Goal: Task Accomplishment & Management: Use online tool/utility

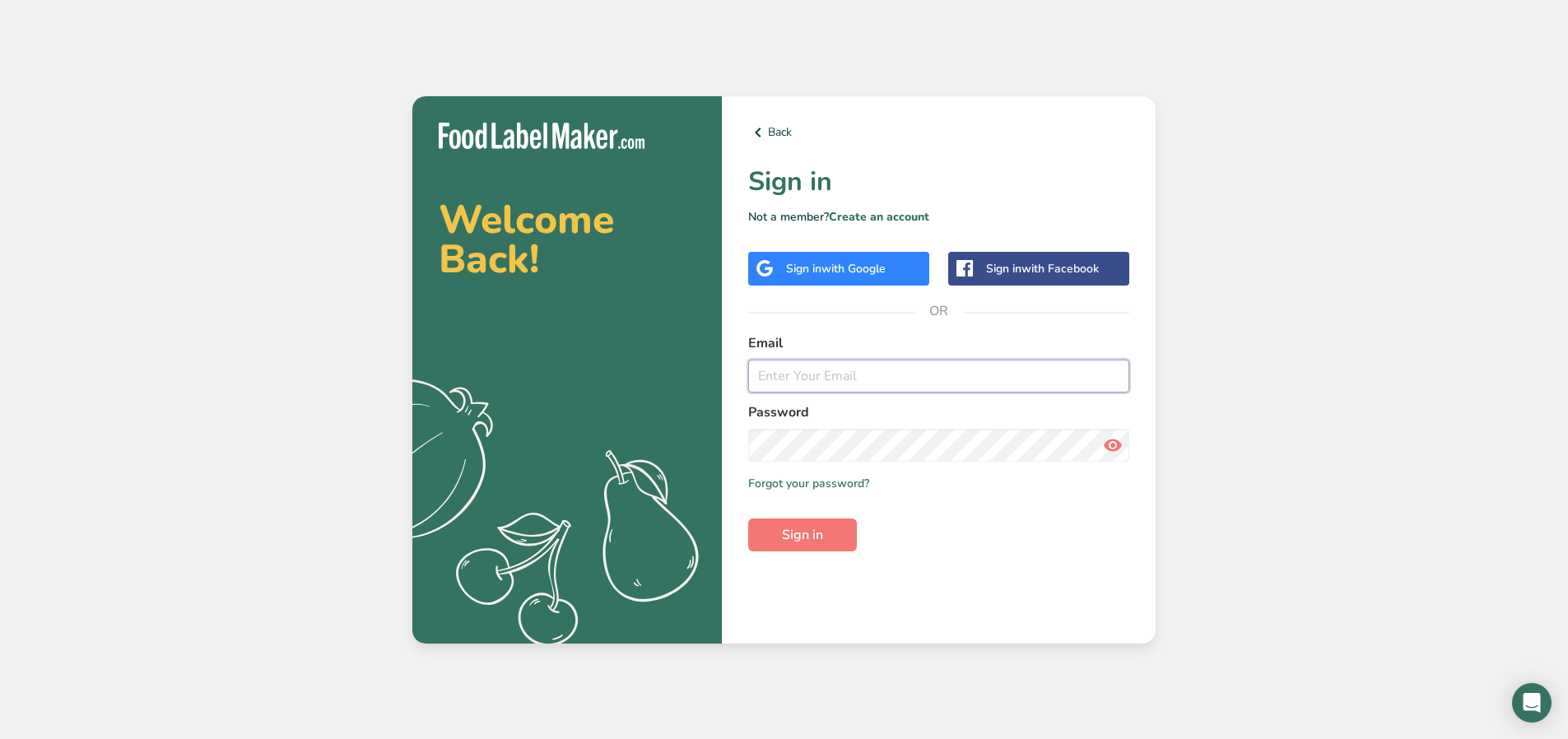
type input "[EMAIL_ADDRESS][DOMAIN_NAME]"
click at [789, 562] on div "Back Sign in Not a member? Create an account Sign in with Google Sign in with F…" at bounding box center [938, 370] width 433 height 547
click at [817, 535] on span "Sign in" at bounding box center [802, 534] width 41 height 20
click at [0, 738] on nordpass-portal at bounding box center [0, 739] width 0 height 0
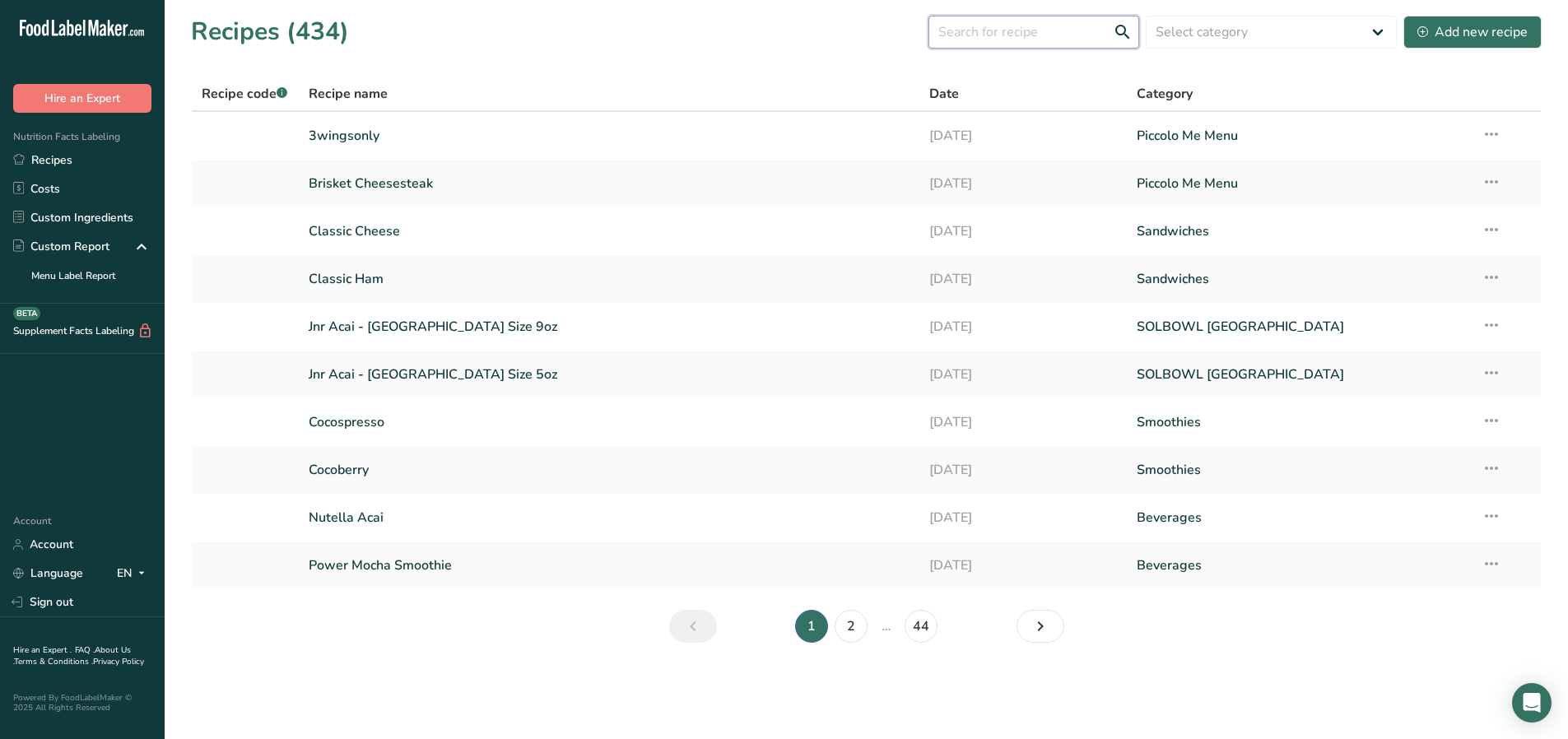
click at [1059, 31] on input "text" at bounding box center [1033, 32] width 211 height 33
type input "hen solo"
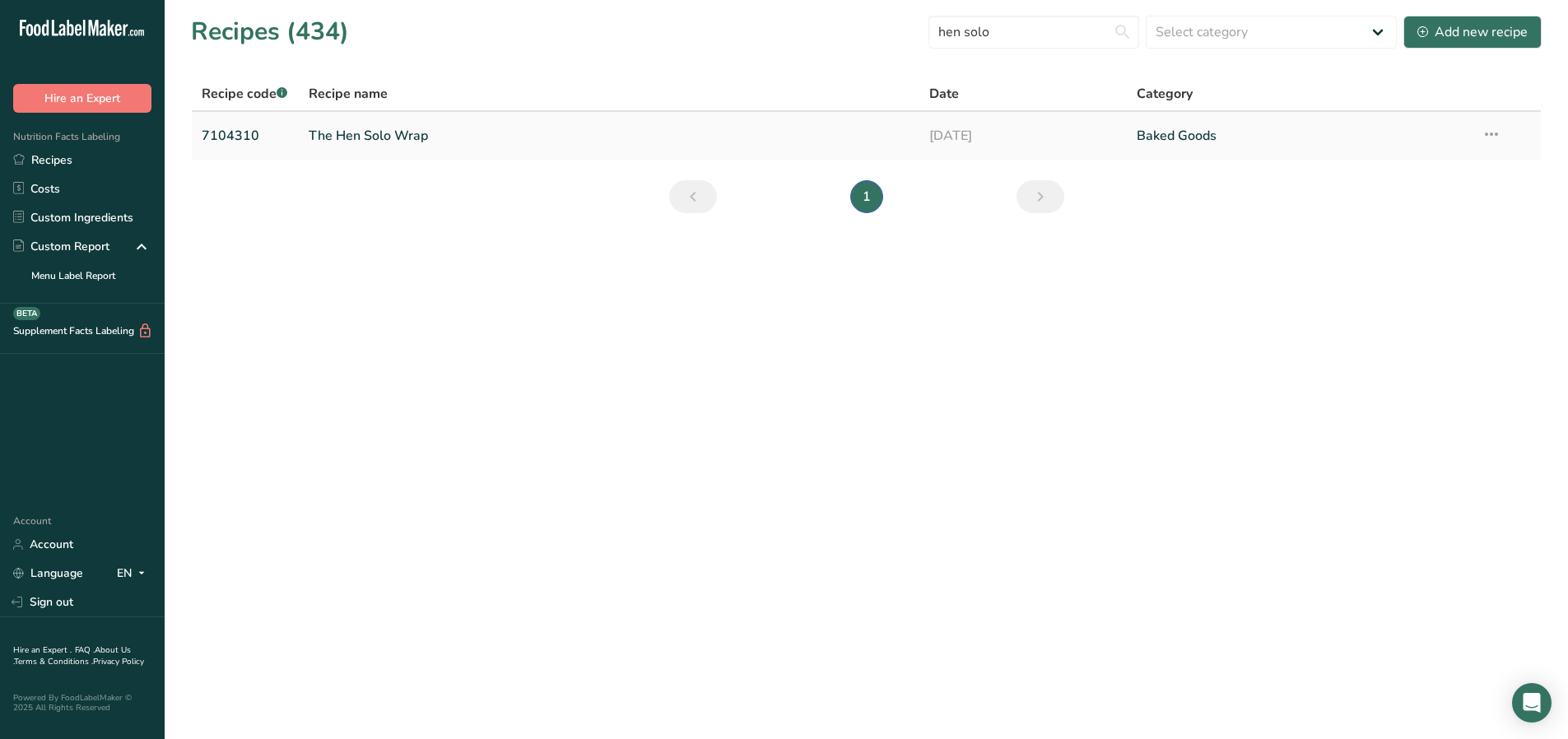
click at [563, 130] on link "The Hen Solo Wrap" at bounding box center [609, 136] width 601 height 34
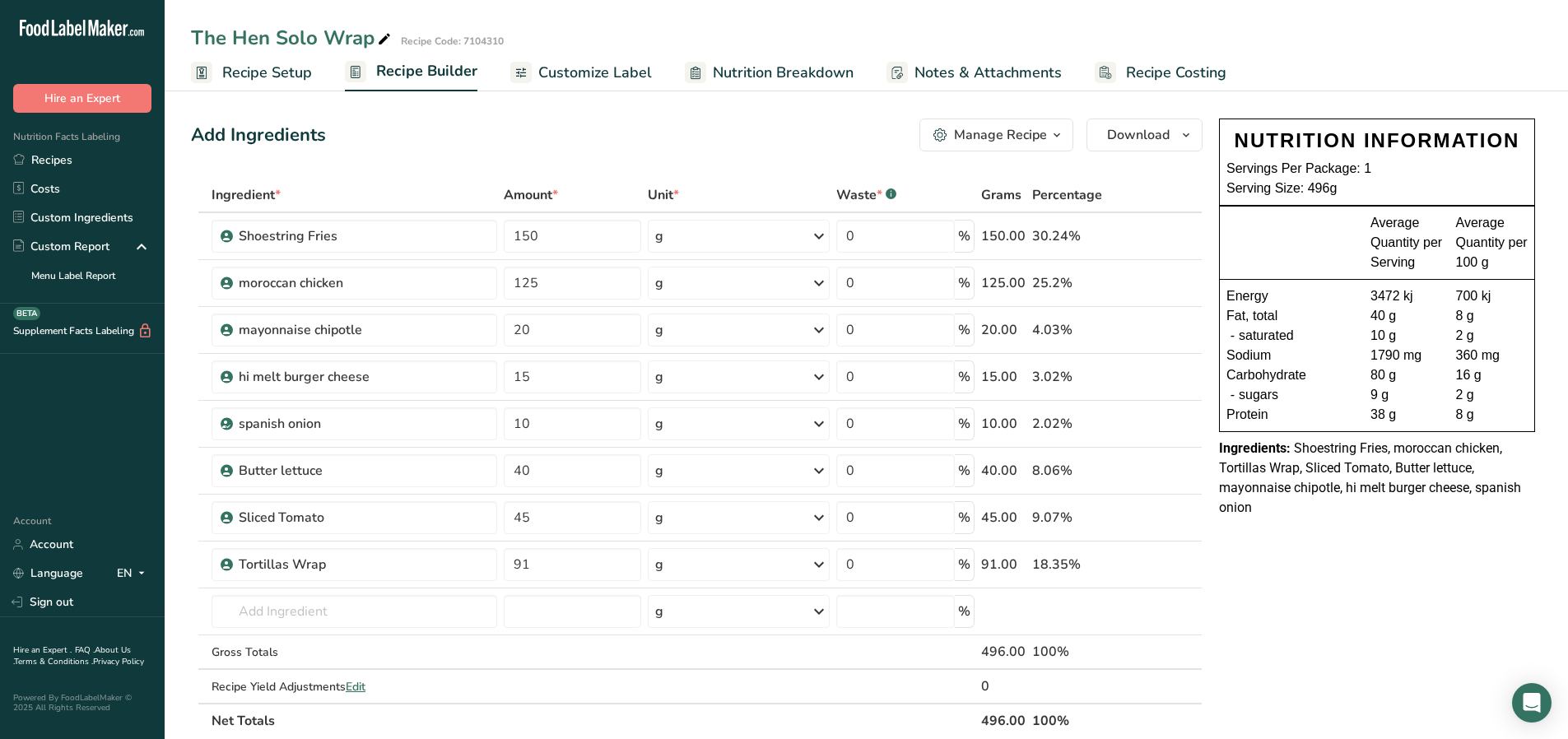
click at [1141, 73] on span "Recipe Costing" at bounding box center [1176, 73] width 101 height 22
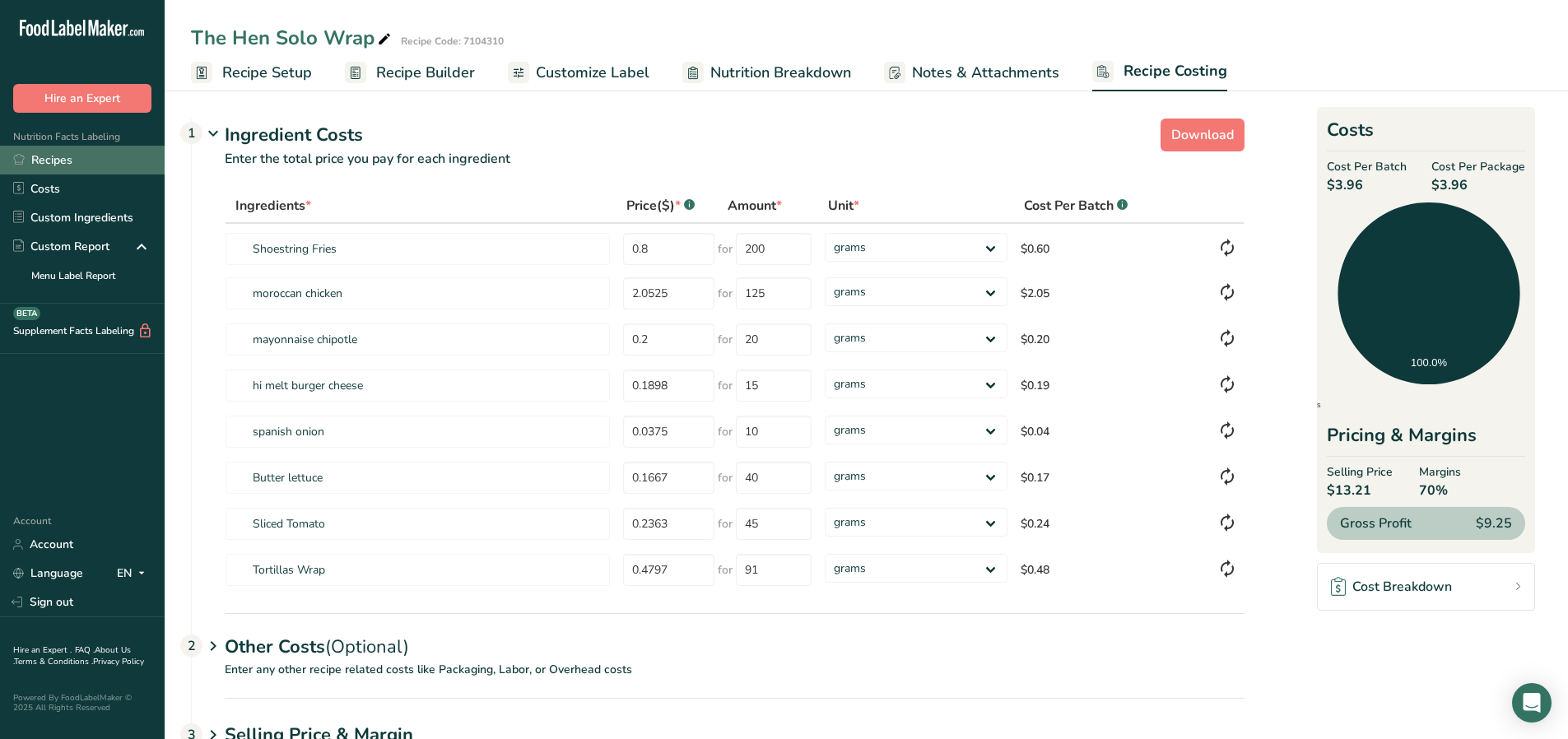
click at [47, 156] on link "Recipes" at bounding box center [82, 159] width 165 height 28
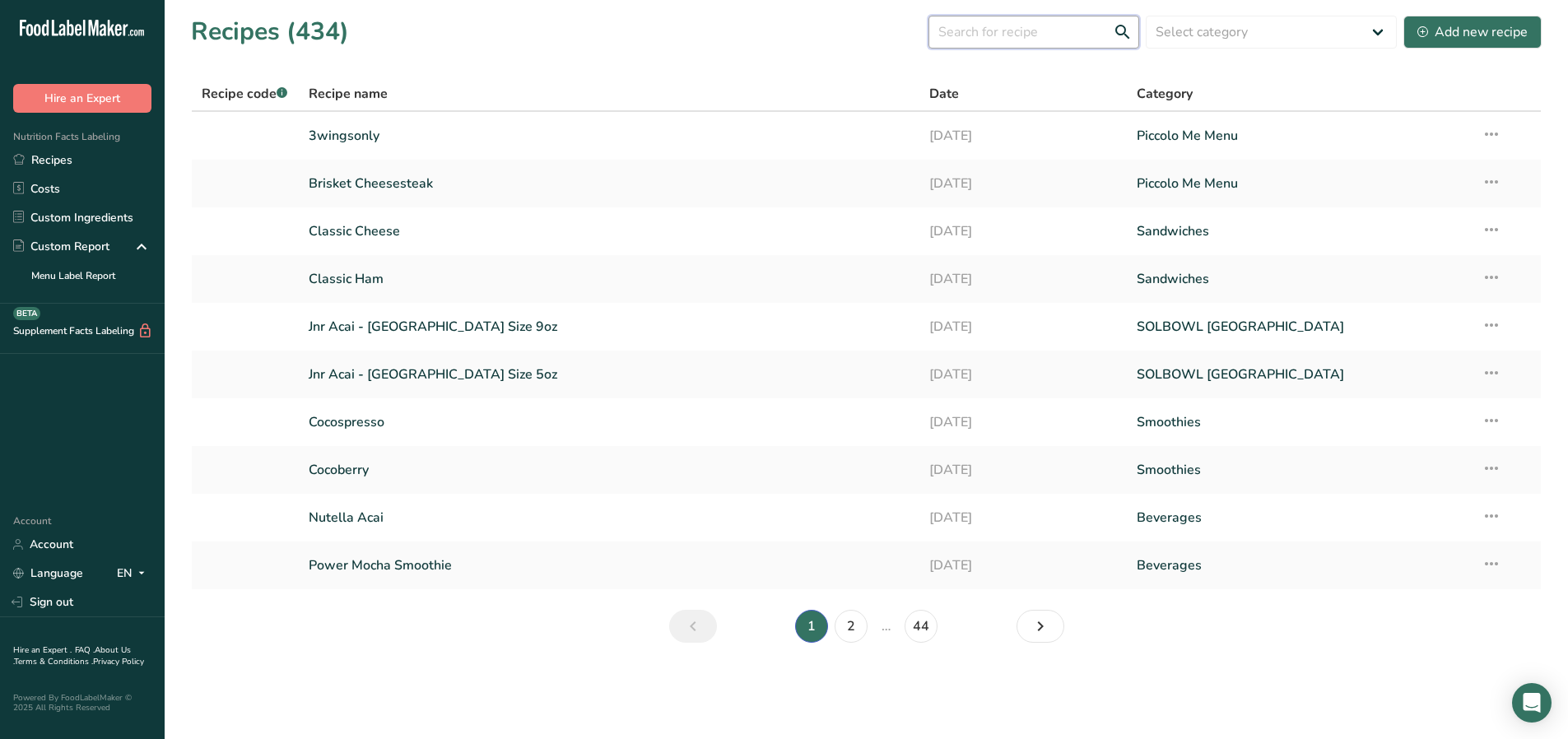
click at [1056, 34] on input "text" at bounding box center [1033, 32] width 211 height 33
type input "psc"
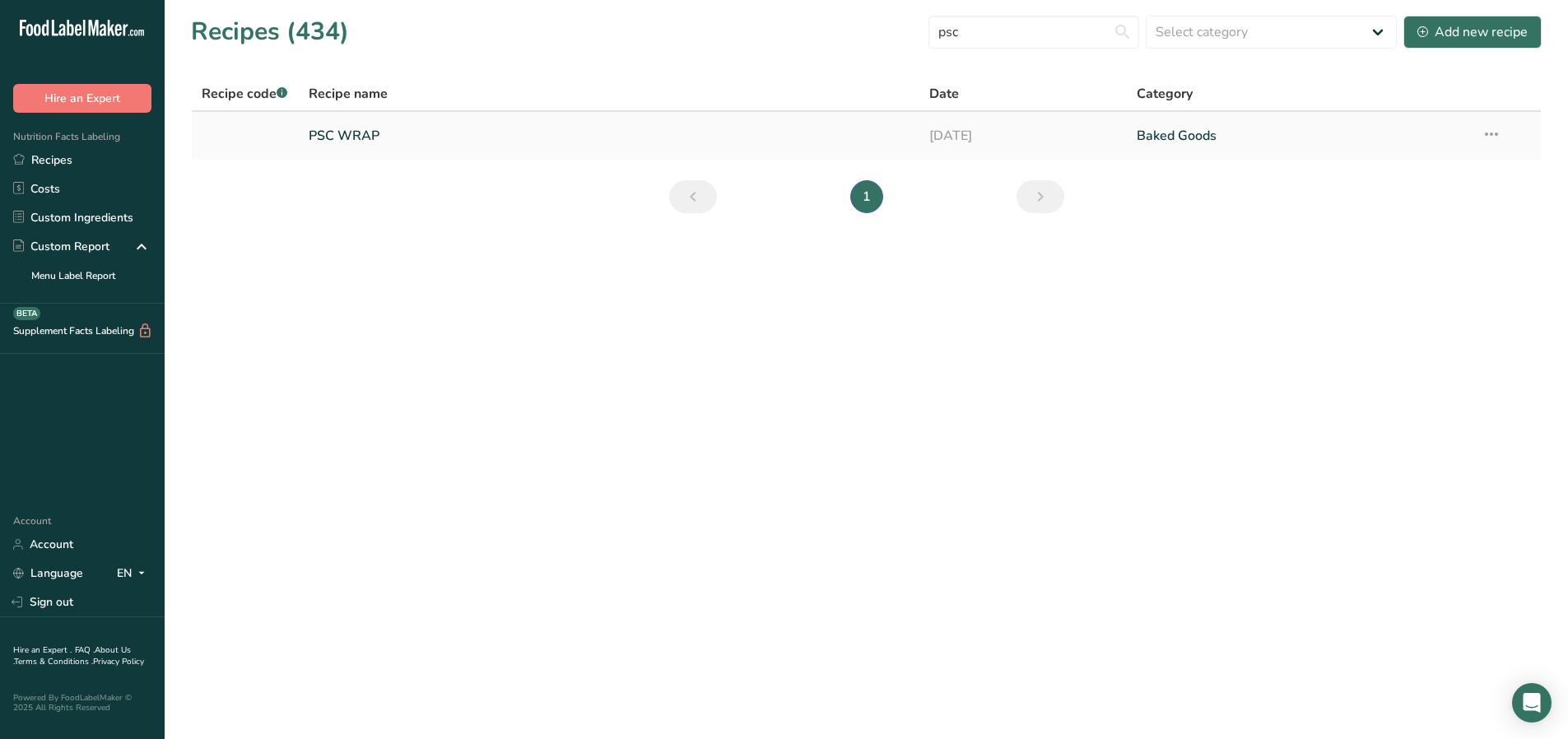
click at [544, 132] on link "PSC WRAP" at bounding box center [609, 136] width 601 height 34
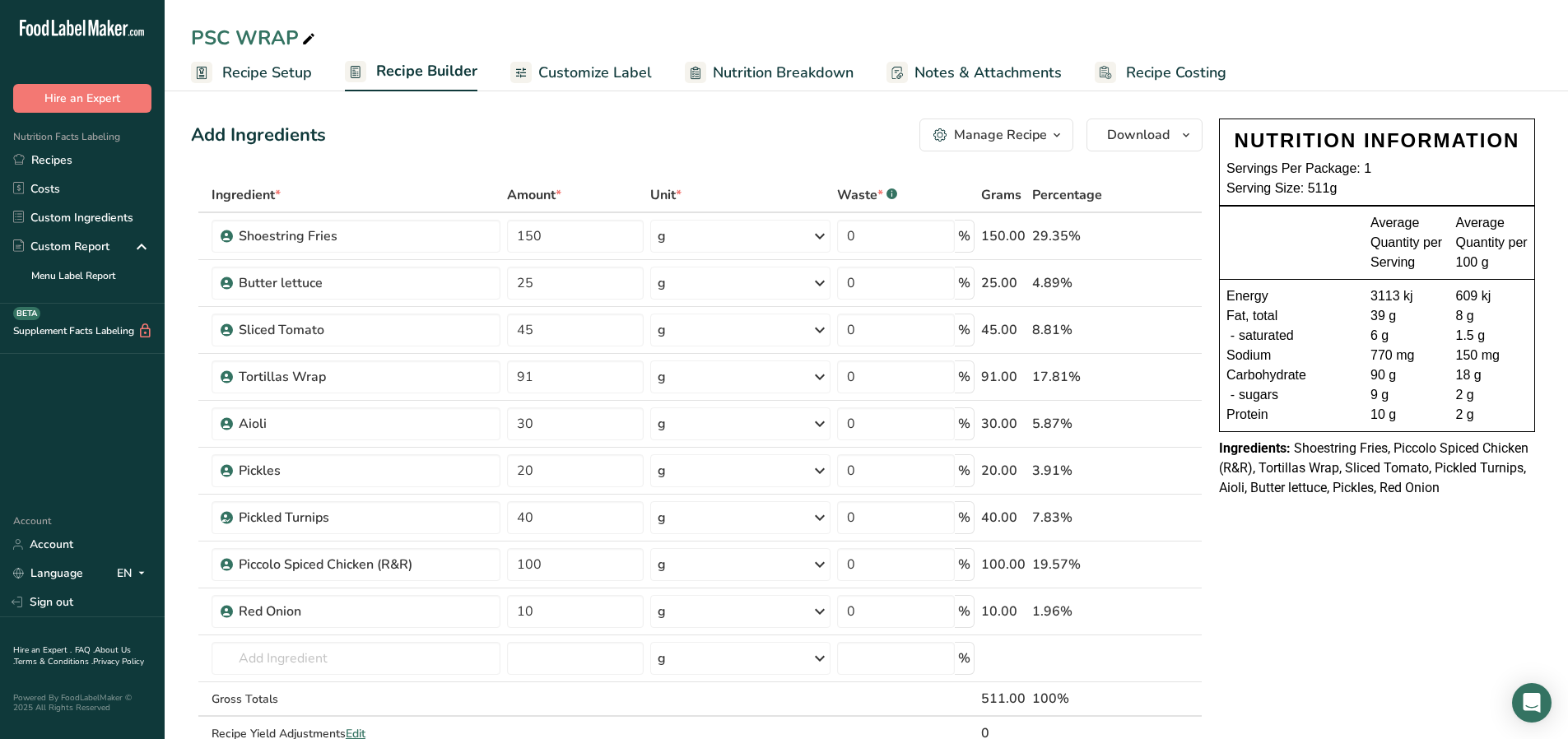
click at [1132, 78] on span "Recipe Costing" at bounding box center [1176, 73] width 101 height 22
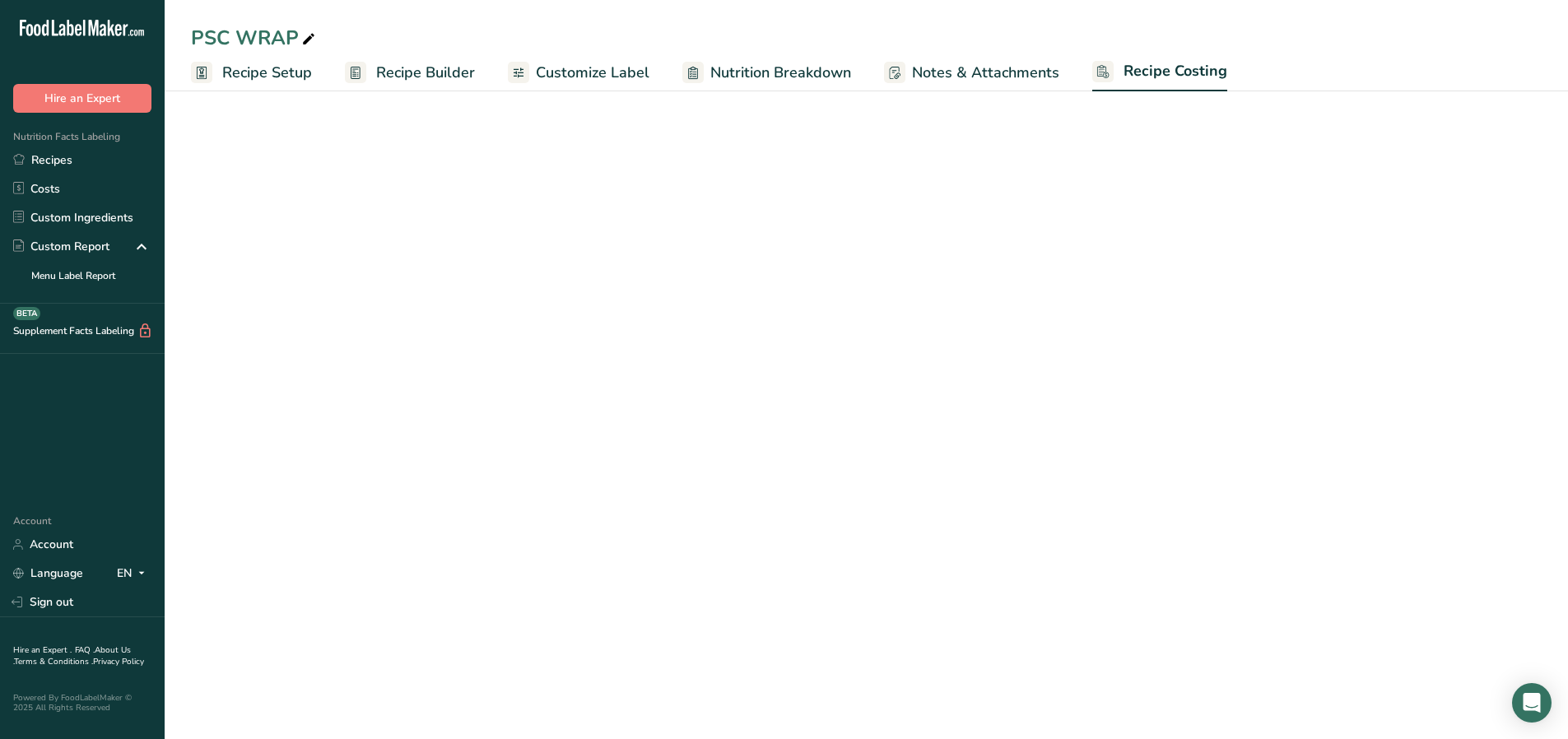
select select "1"
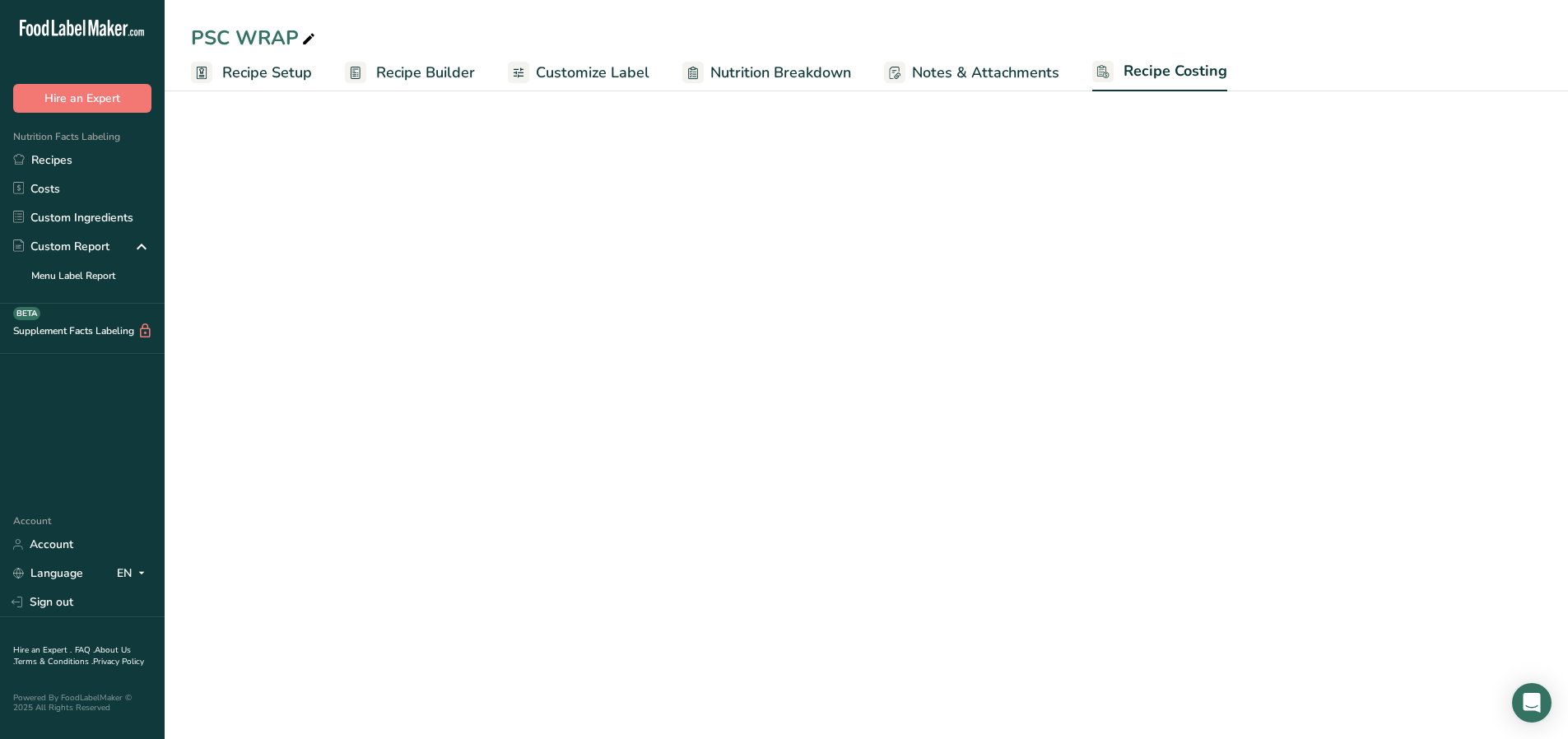
select select "1"
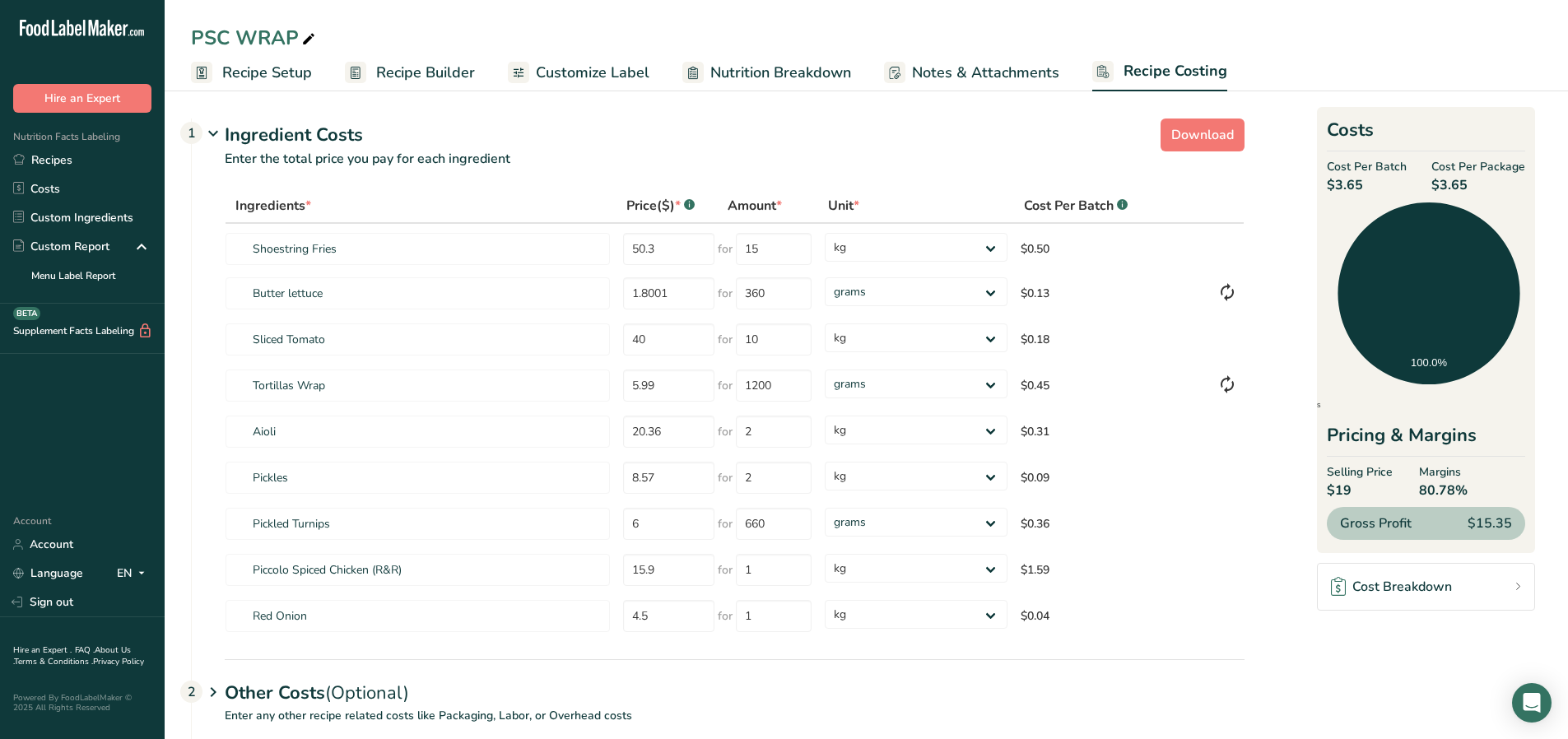
click at [297, 75] on span "Recipe Setup" at bounding box center [267, 73] width 90 height 22
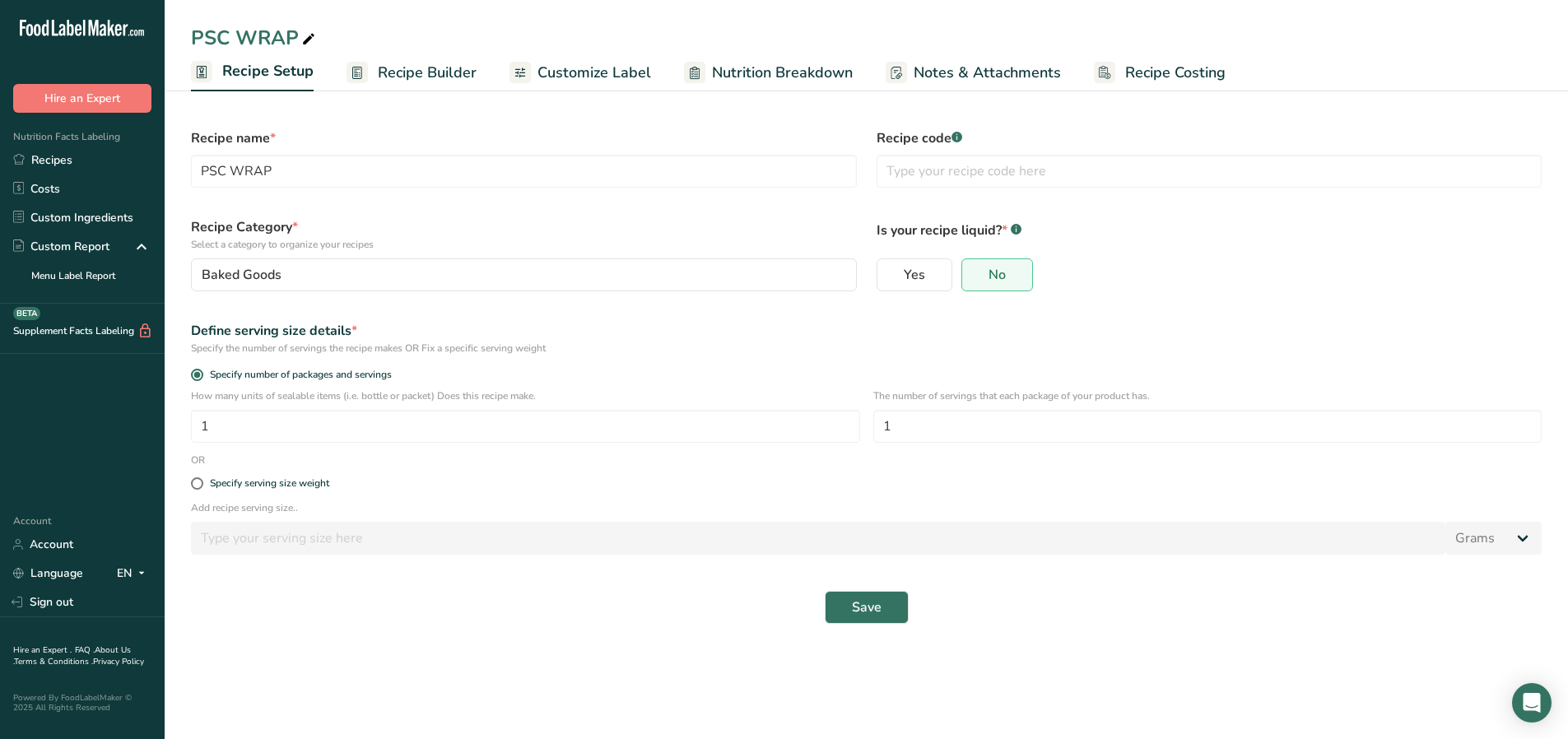
click at [414, 76] on span "Recipe Builder" at bounding box center [426, 73] width 99 height 22
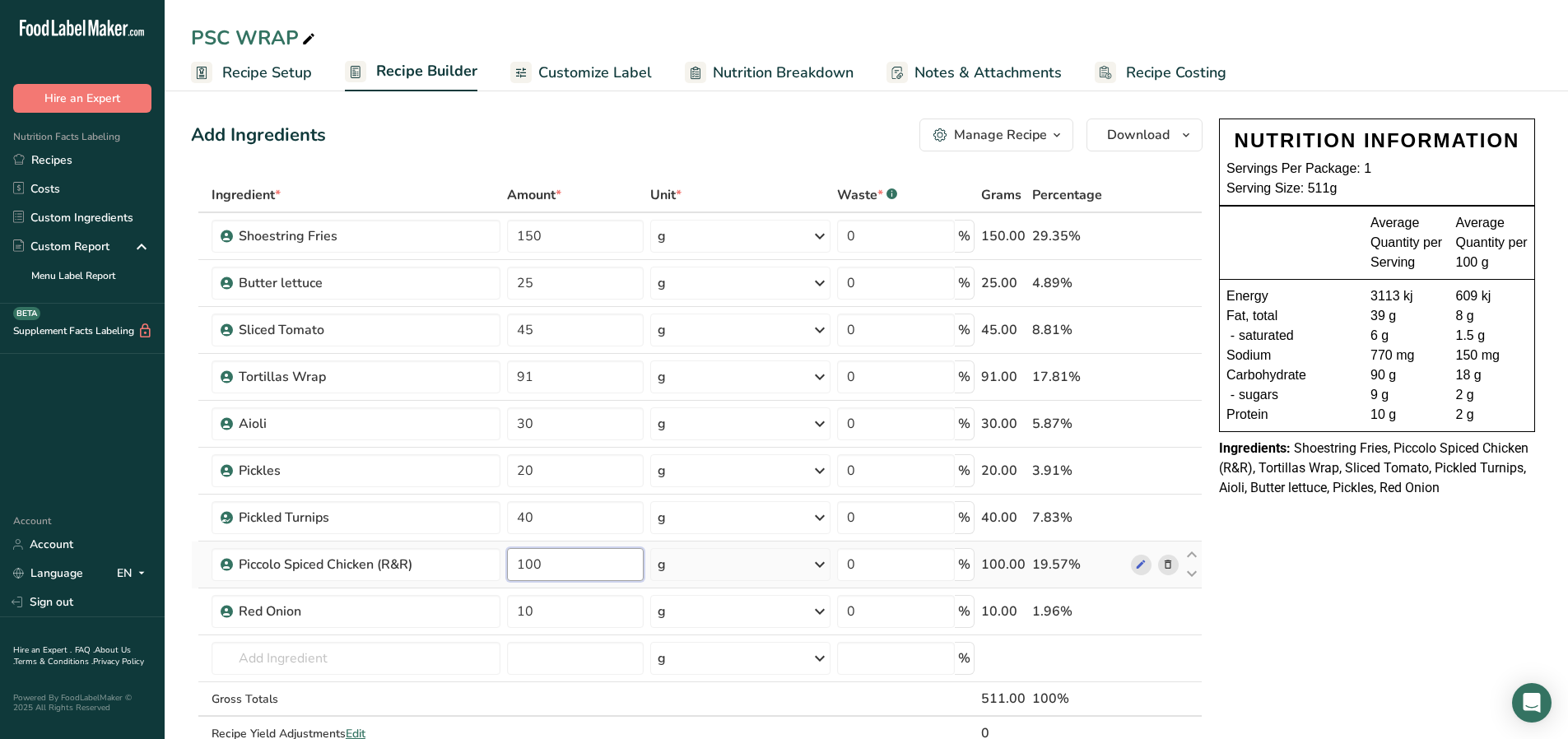
click at [550, 562] on input "100" at bounding box center [575, 564] width 137 height 33
type input "120"
click at [1329, 630] on div "NUTRITION INFORMATION Servings Per Package: 1 Serving Size: 511g Average Quanti…" at bounding box center [1377, 732] width 329 height 1240
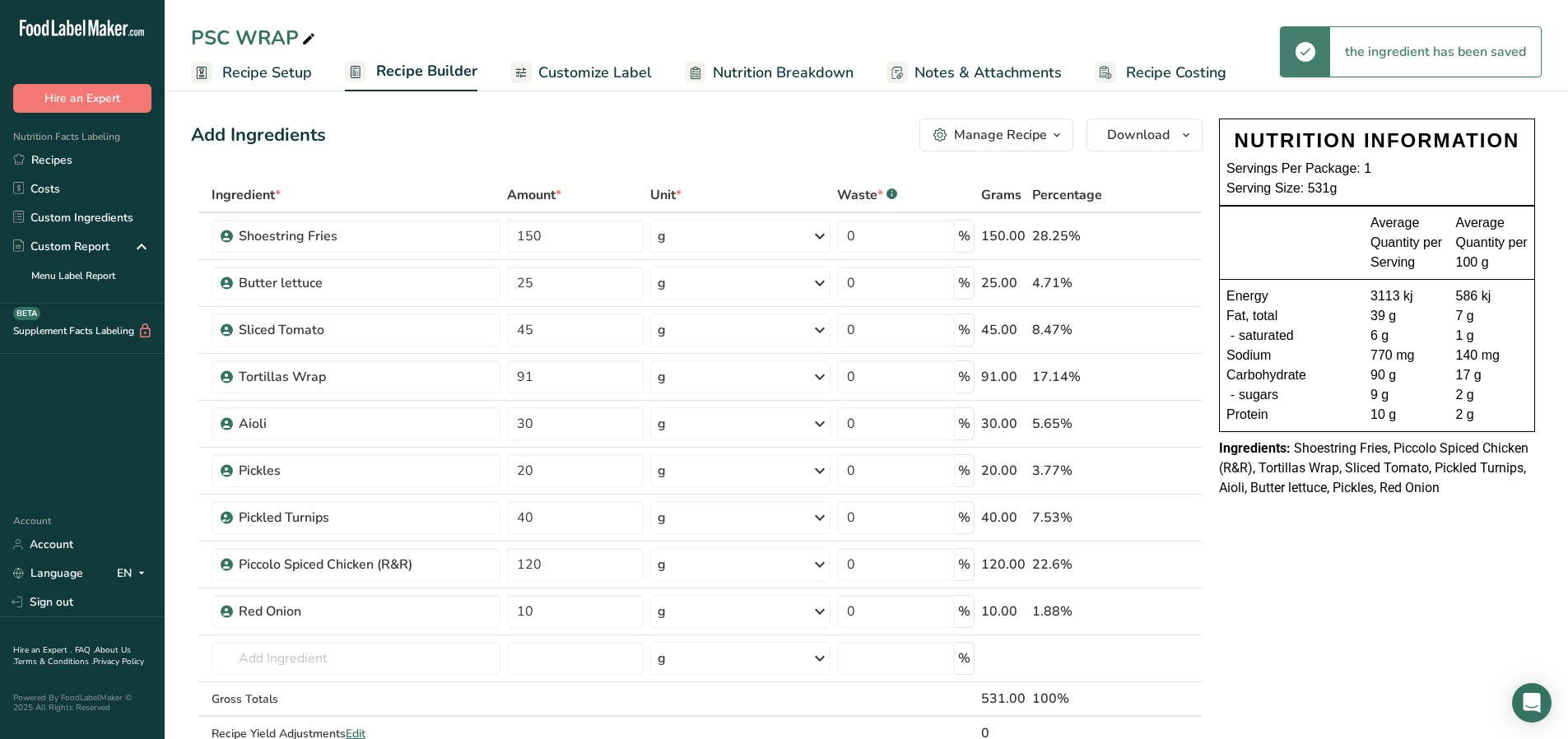
click at [1156, 78] on span "Recipe Costing" at bounding box center [1176, 73] width 101 height 22
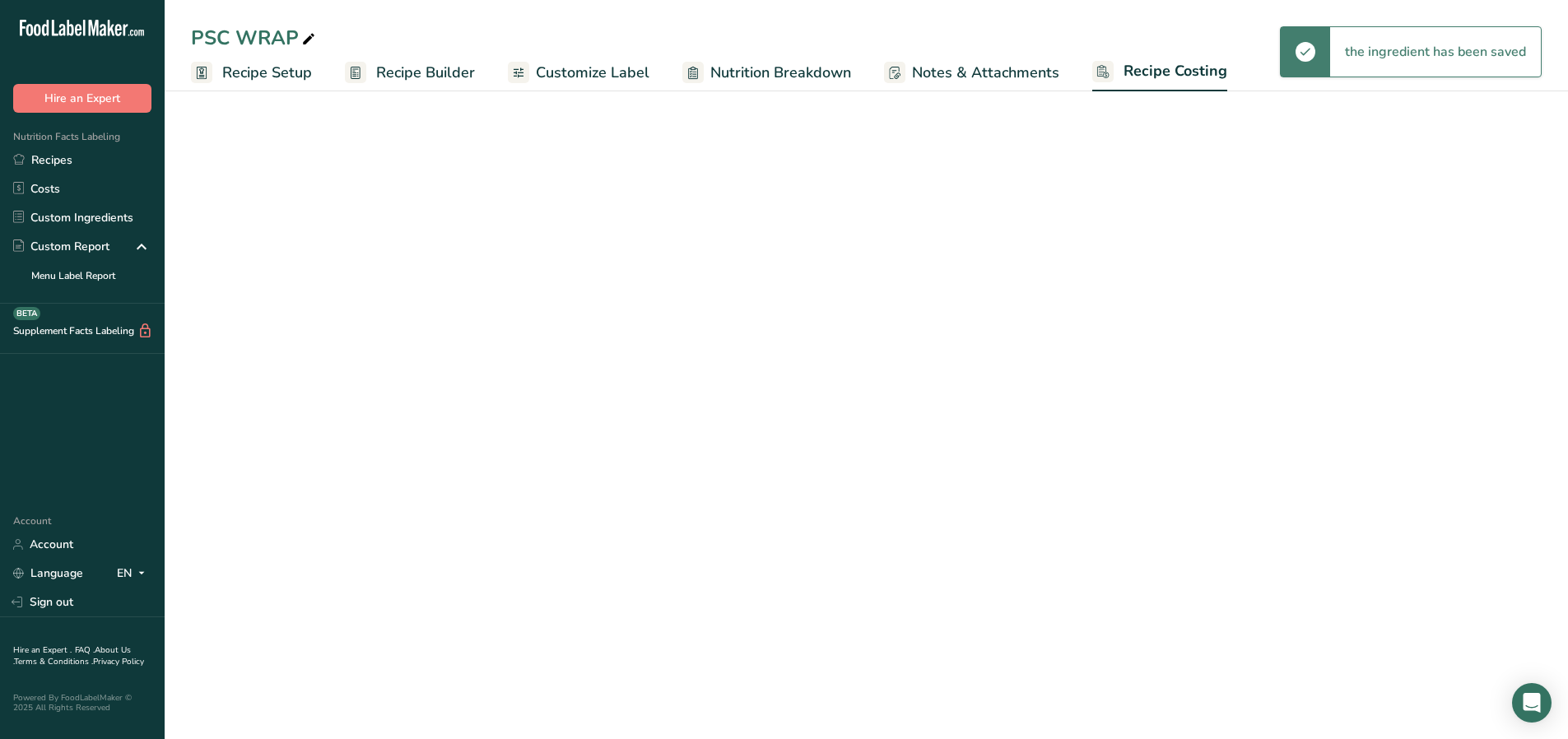
select select "1"
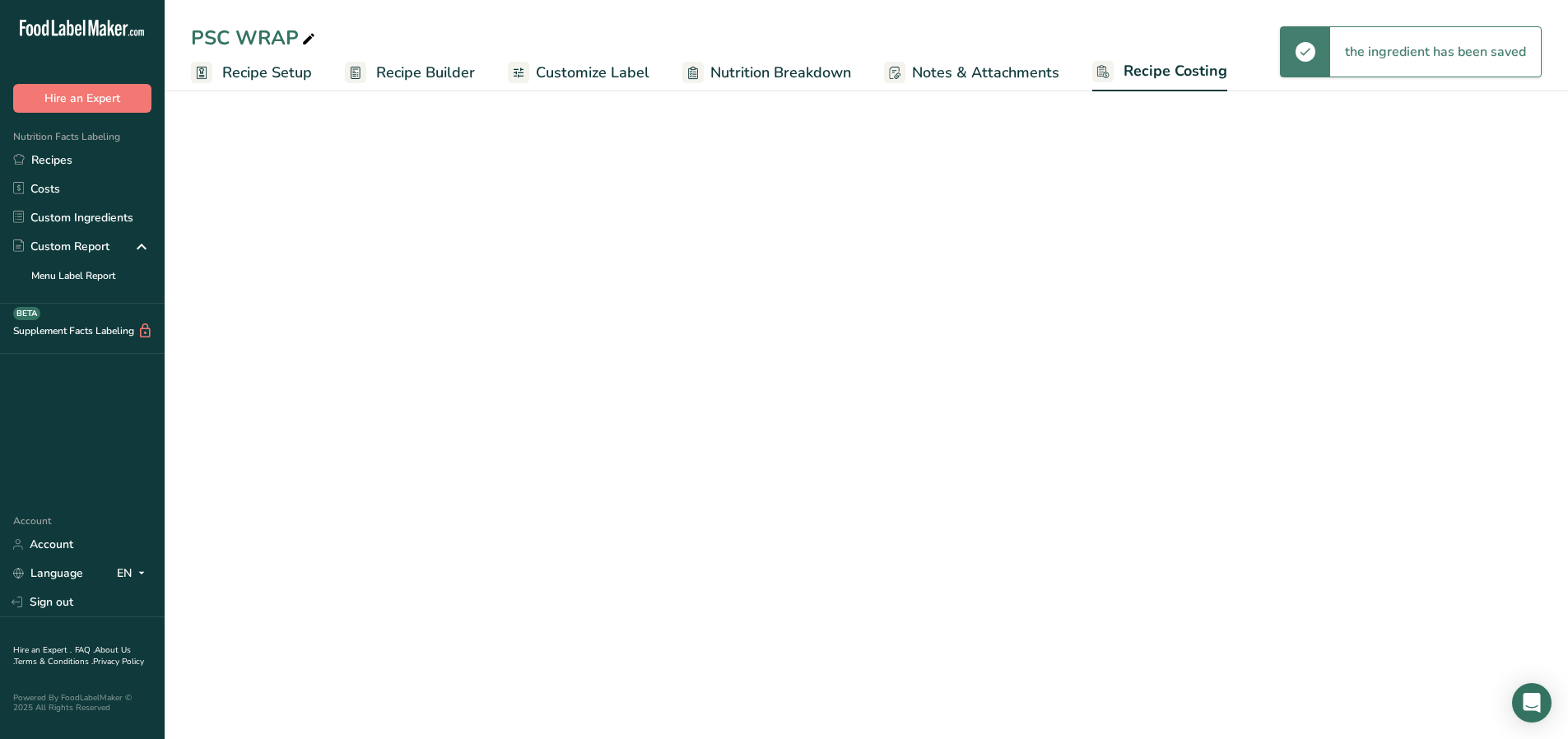
select select "1"
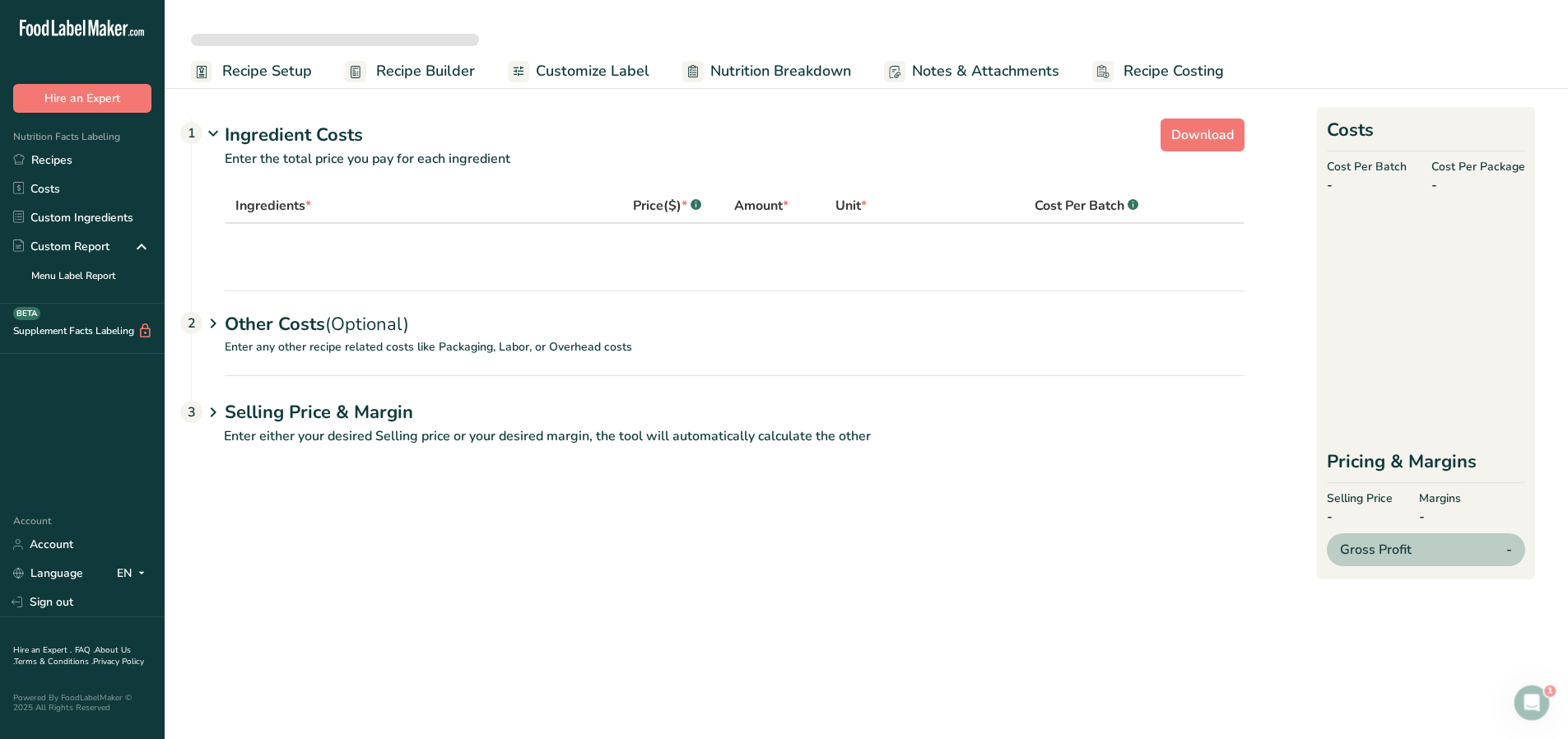
select select "1"
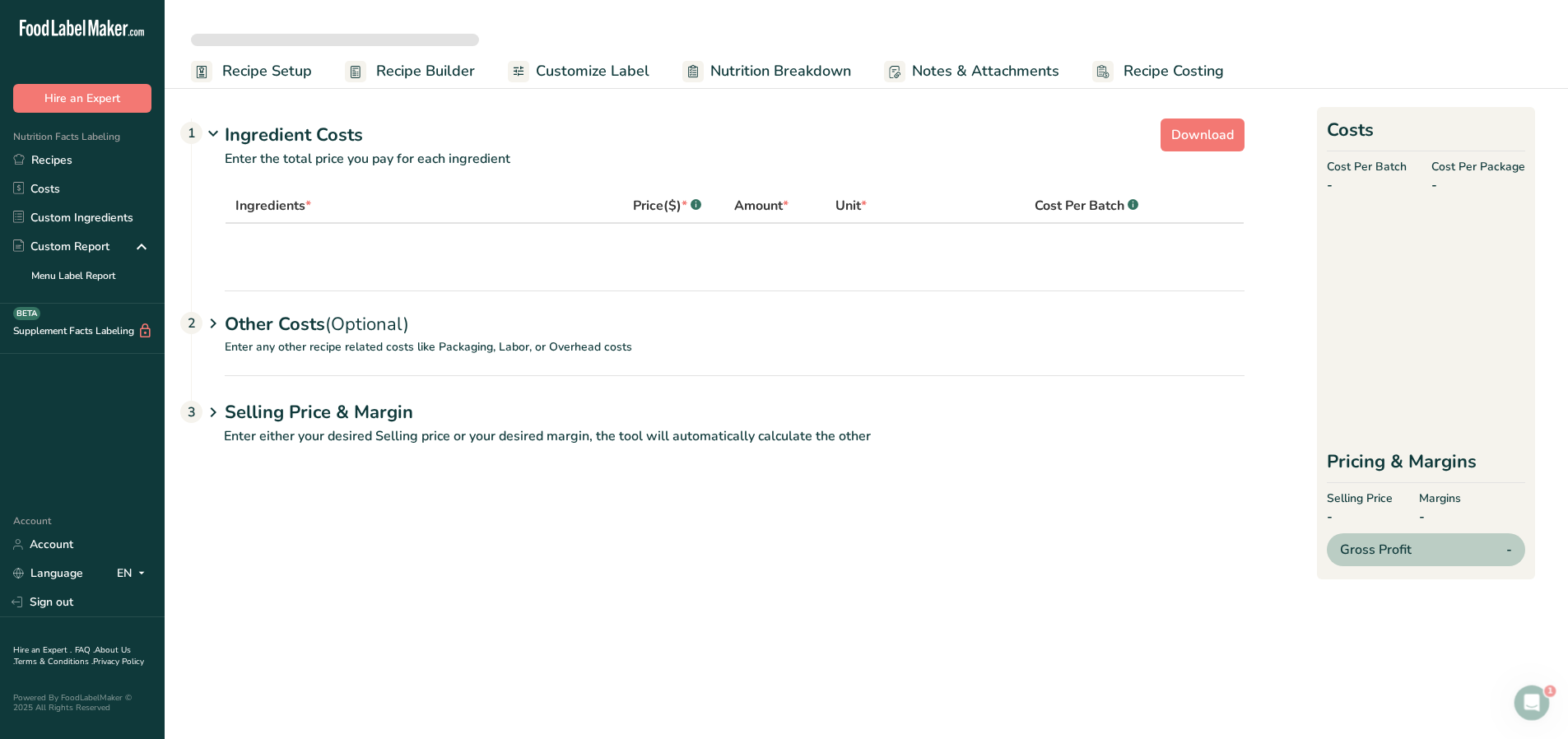
select select "1"
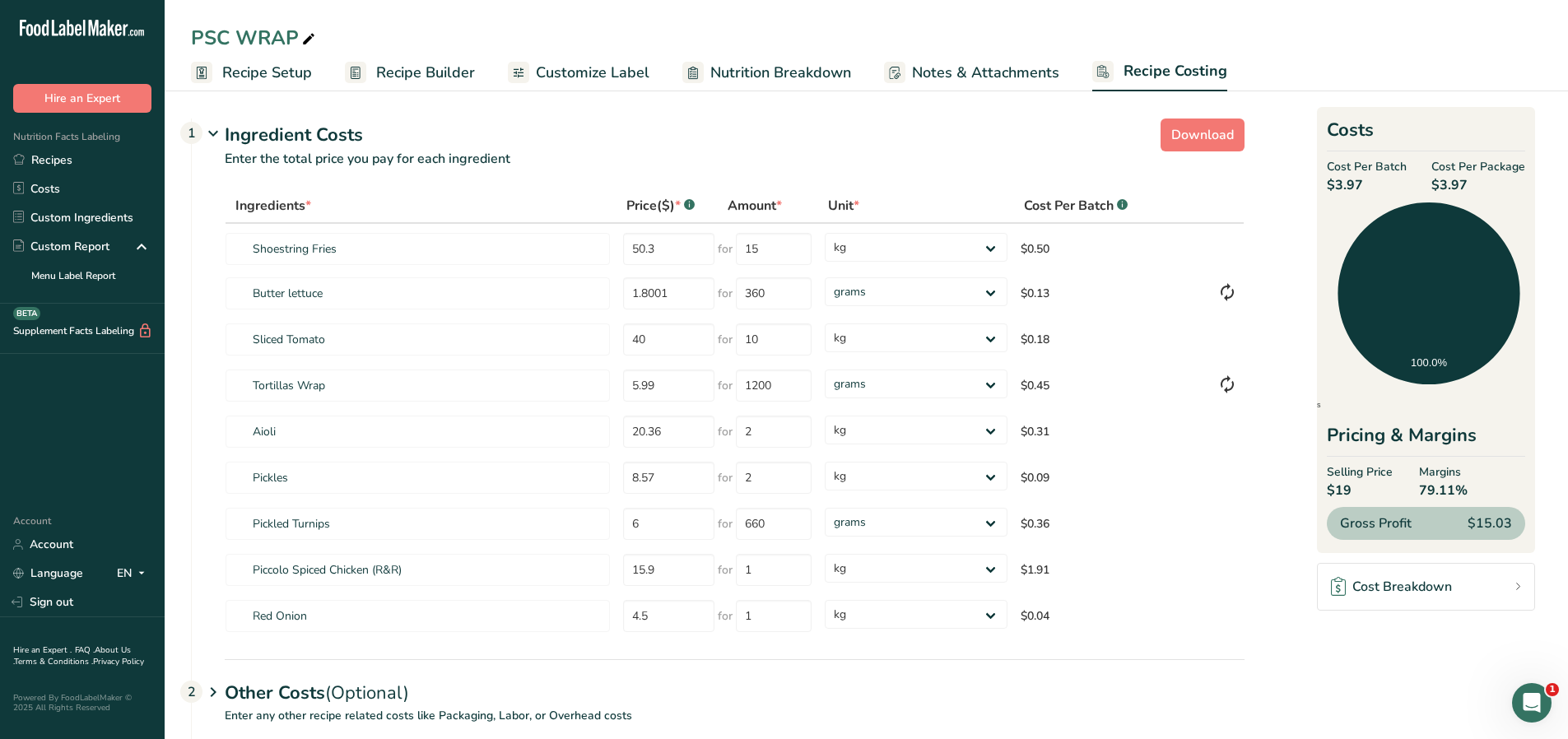
click at [768, 79] on span "Nutrition Breakdown" at bounding box center [780, 73] width 140 height 22
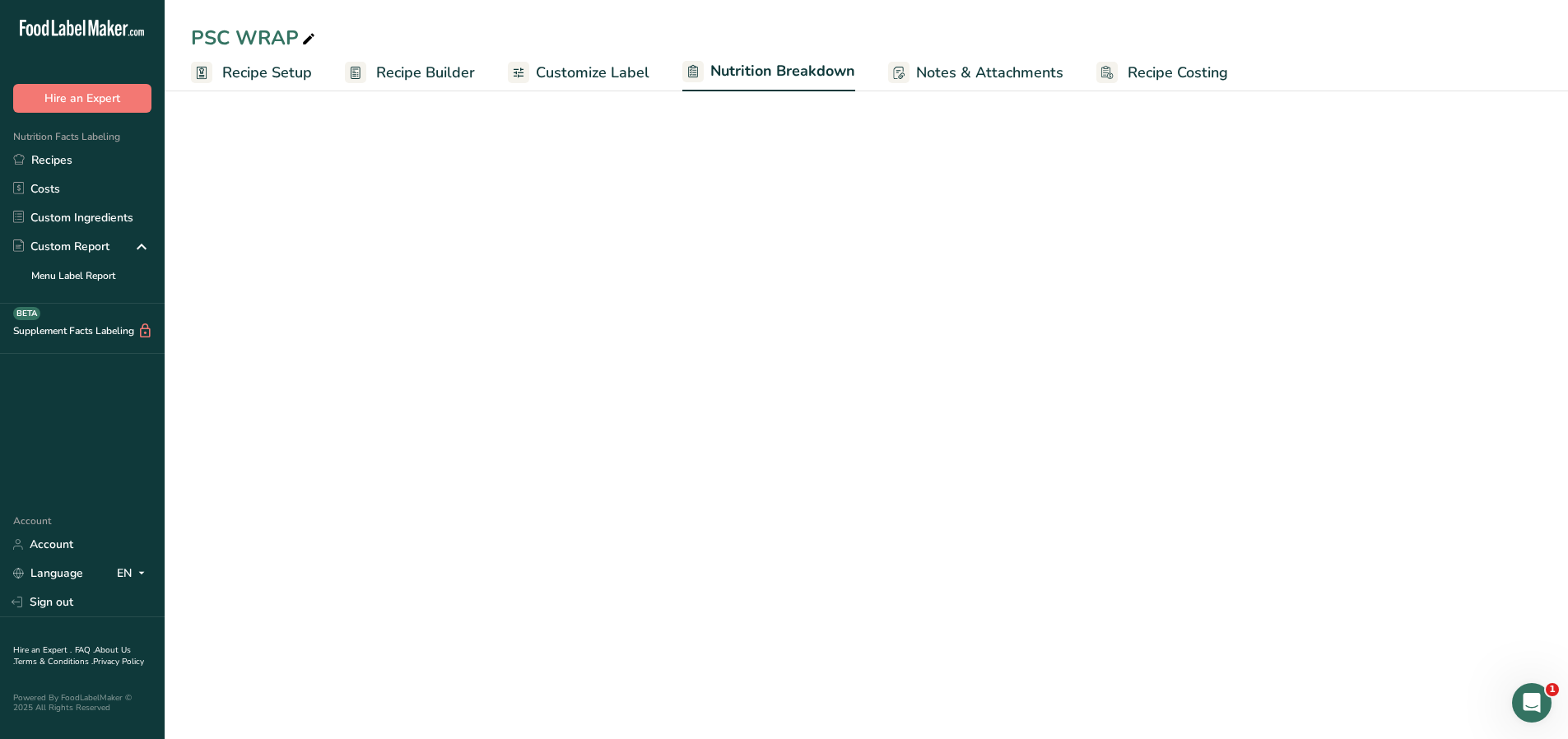
select select "Calories"
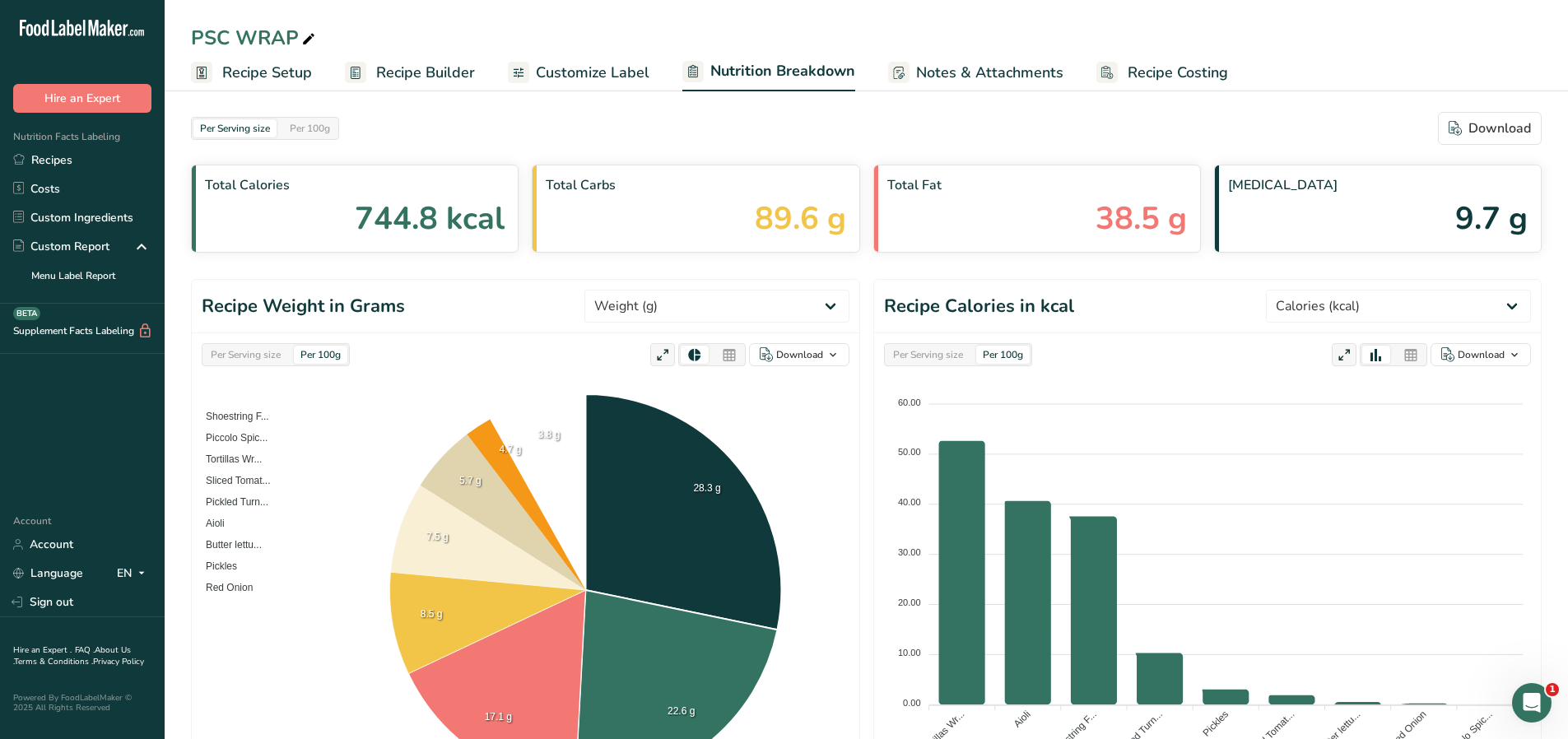
click at [555, 70] on span "Customize Label" at bounding box center [593, 73] width 114 height 22
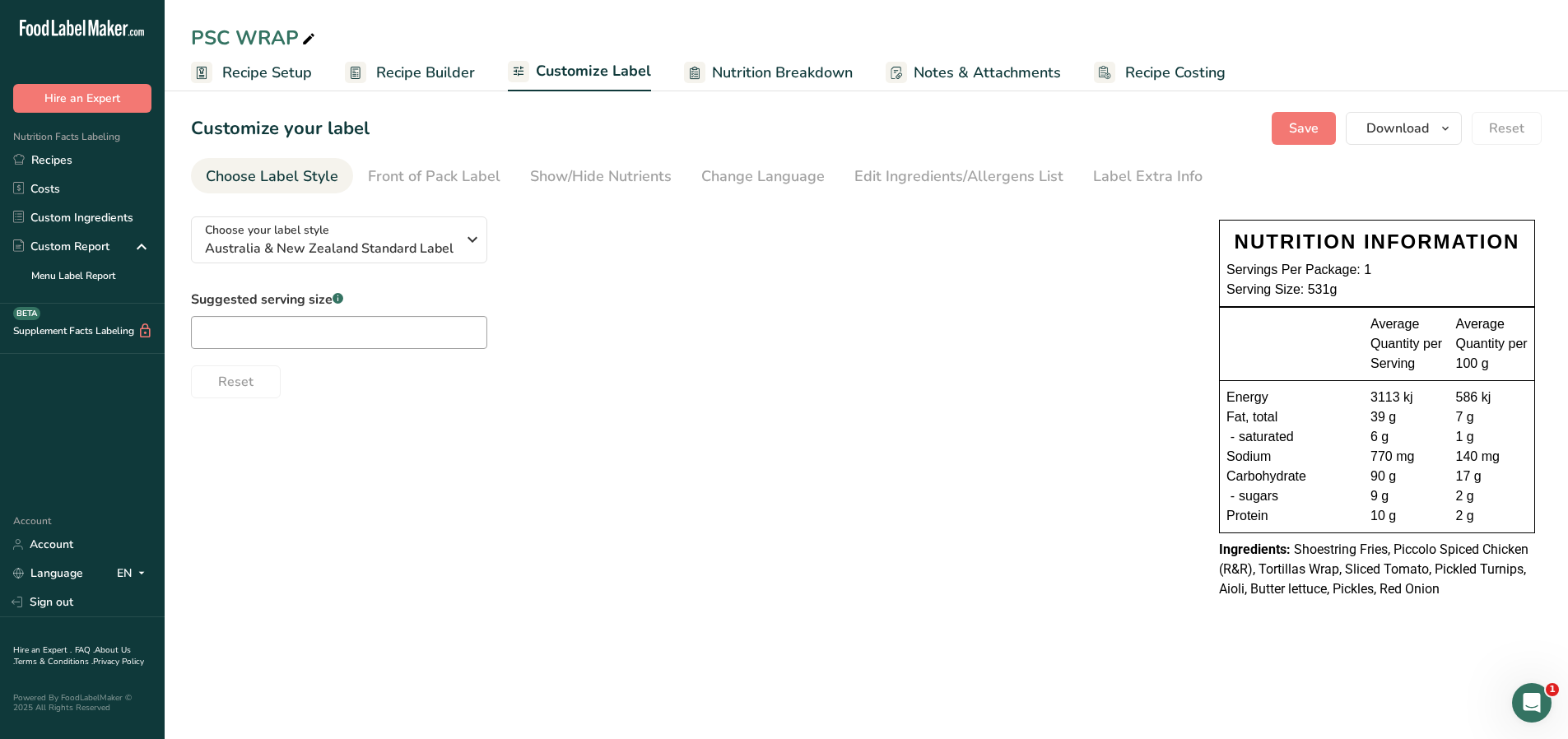
click at [423, 73] on span "Recipe Builder" at bounding box center [426, 73] width 99 height 22
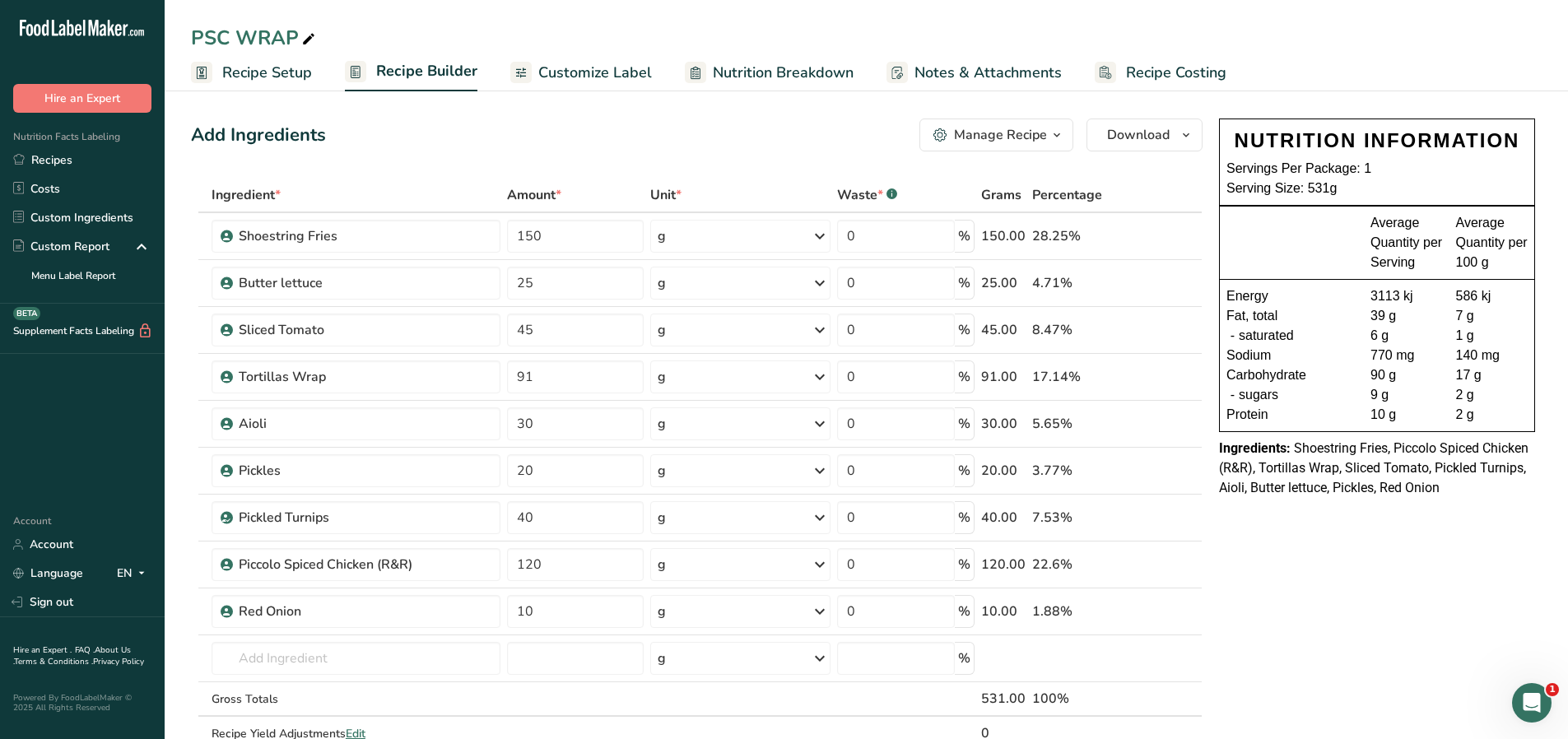
click at [1203, 62] on span "Recipe Costing" at bounding box center [1176, 73] width 101 height 22
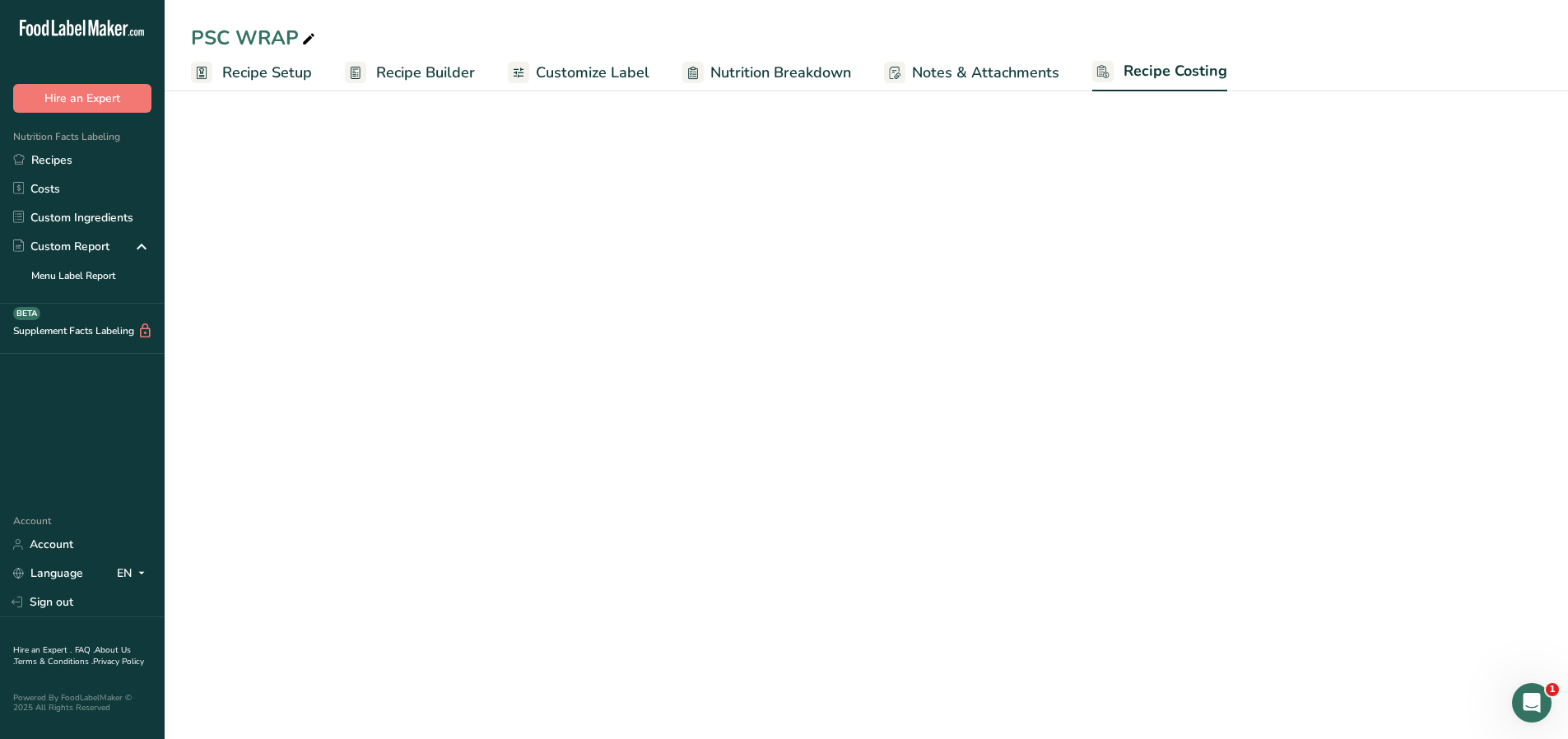
select select "1"
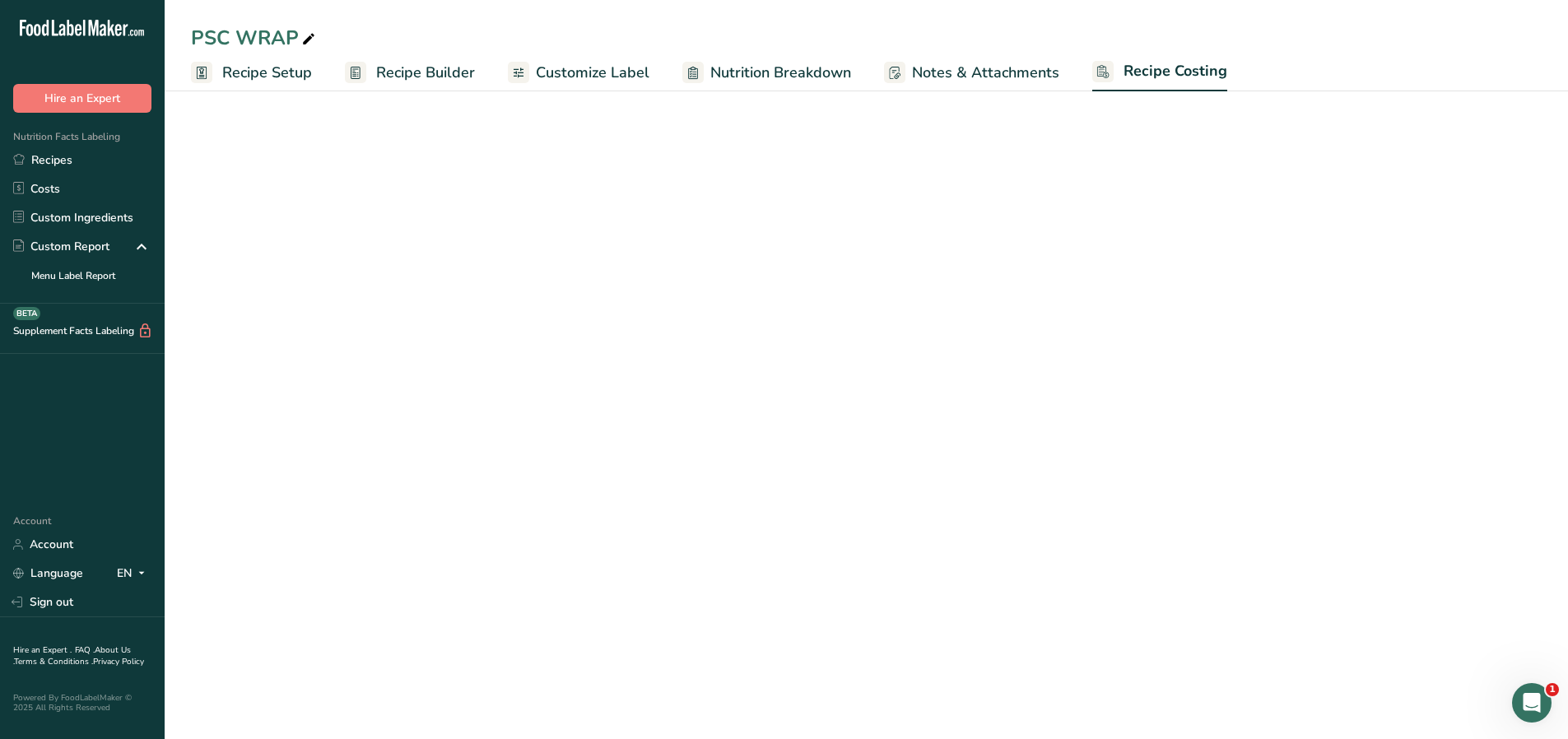
select select "1"
